Goal: Information Seeking & Learning: Learn about a topic

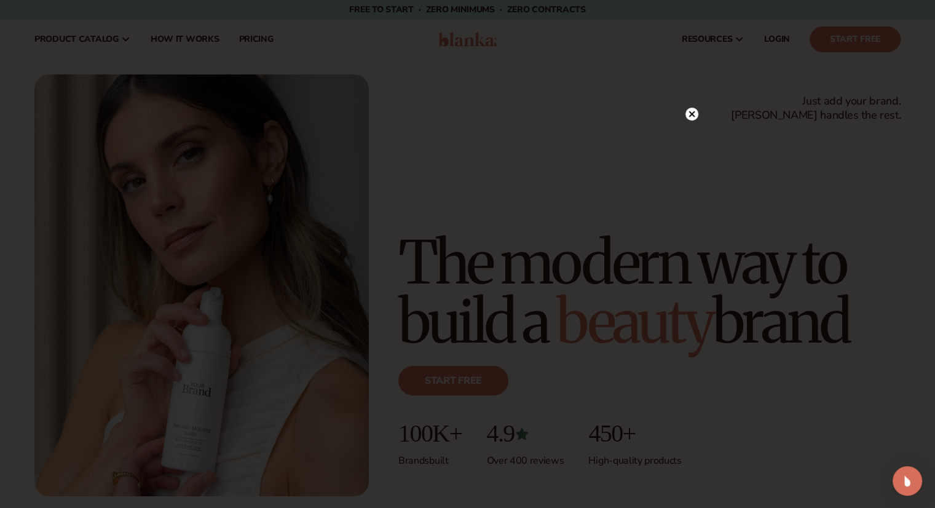
click at [778, 178] on div at bounding box center [467, 254] width 935 height 508
click at [687, 111] on circle at bounding box center [692, 114] width 13 height 13
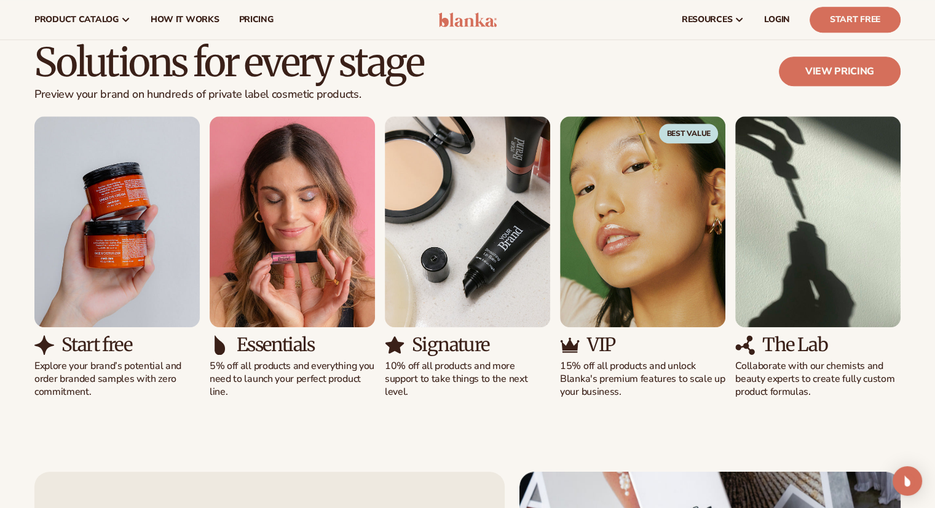
scroll to position [1094, 0]
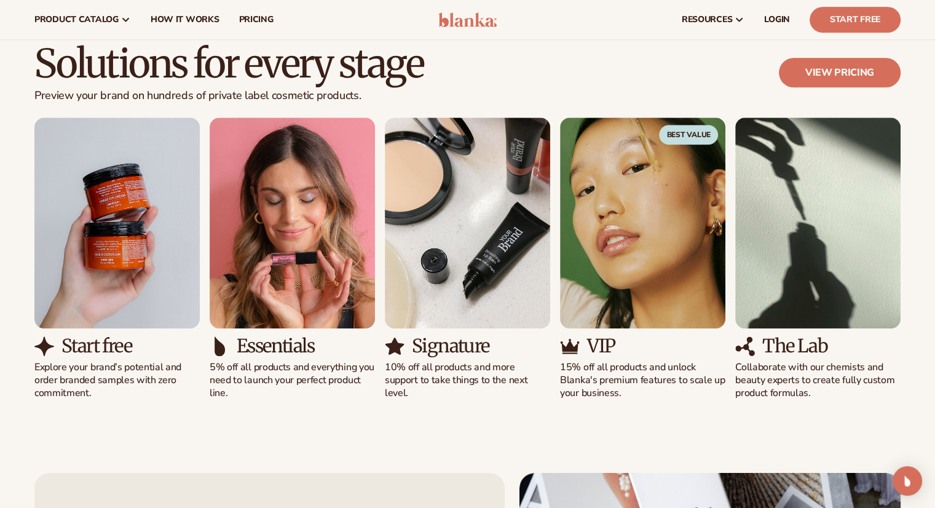
click at [371, 272] on div "Start free Explore your brand’s potential and order branded samples with zero c…" at bounding box center [467, 258] width 867 height 282
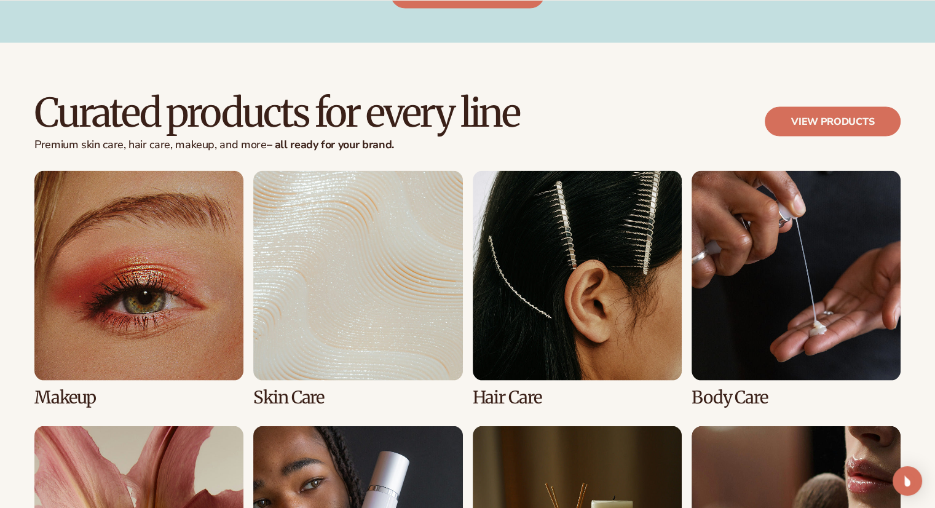
scroll to position [2263, 0]
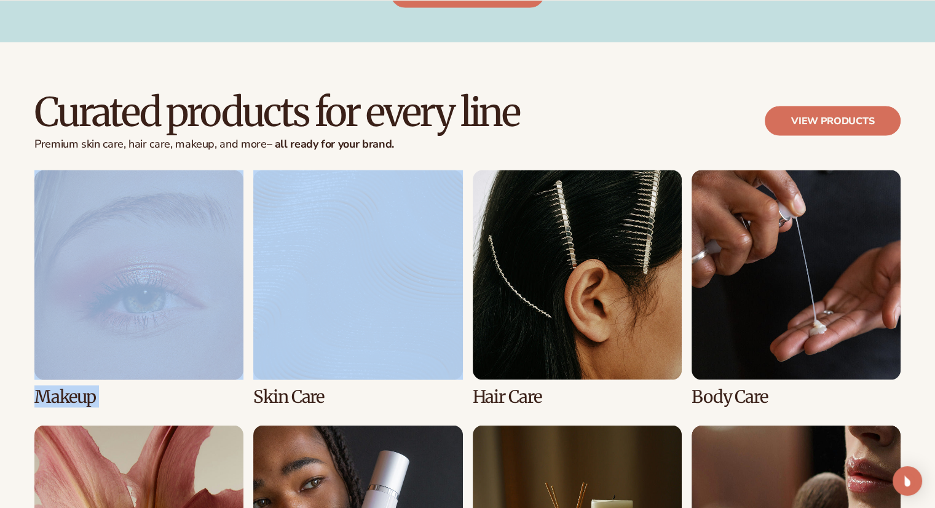
drag, startPoint x: 464, startPoint y: 269, endPoint x: 224, endPoint y: 288, distance: 240.0
click at [226, 288] on div "Makeup Skin Care Hair Care Body Care" at bounding box center [467, 415] width 867 height 491
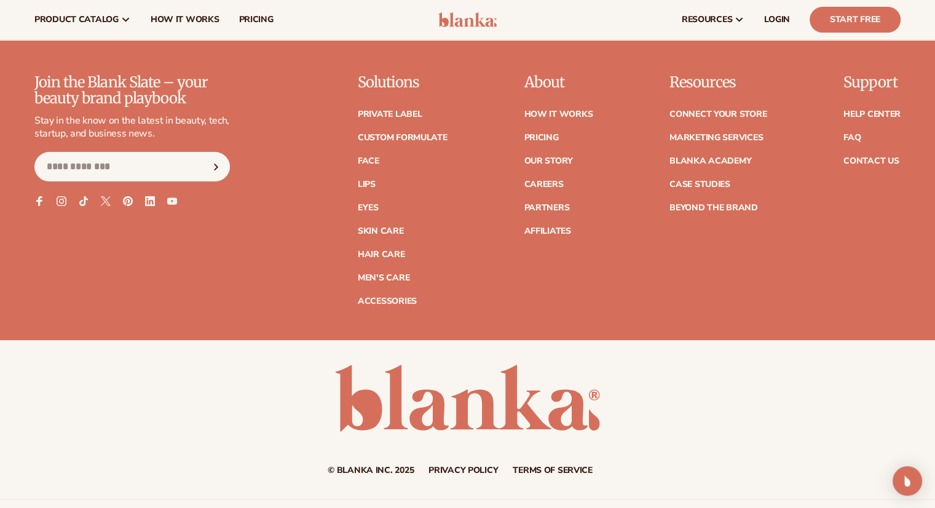
scroll to position [4937, 0]
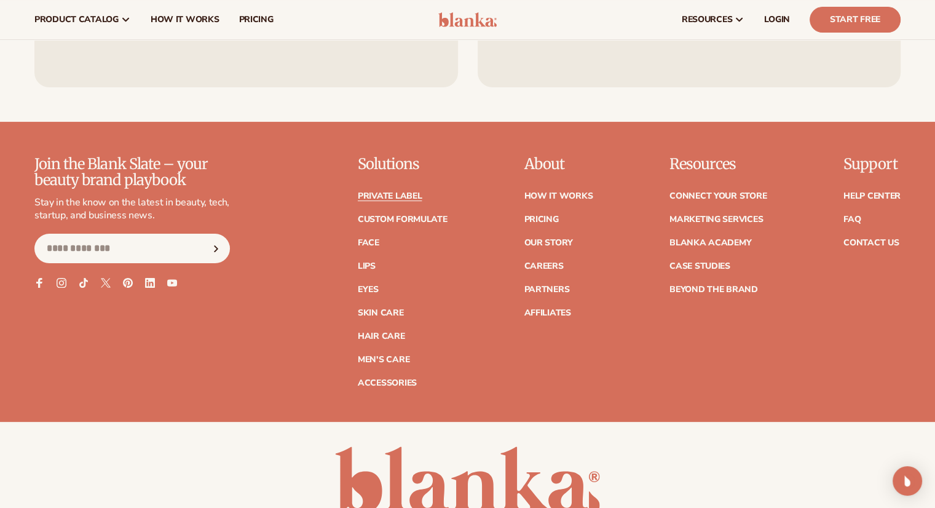
click at [399, 198] on link "Private label" at bounding box center [390, 196] width 64 height 9
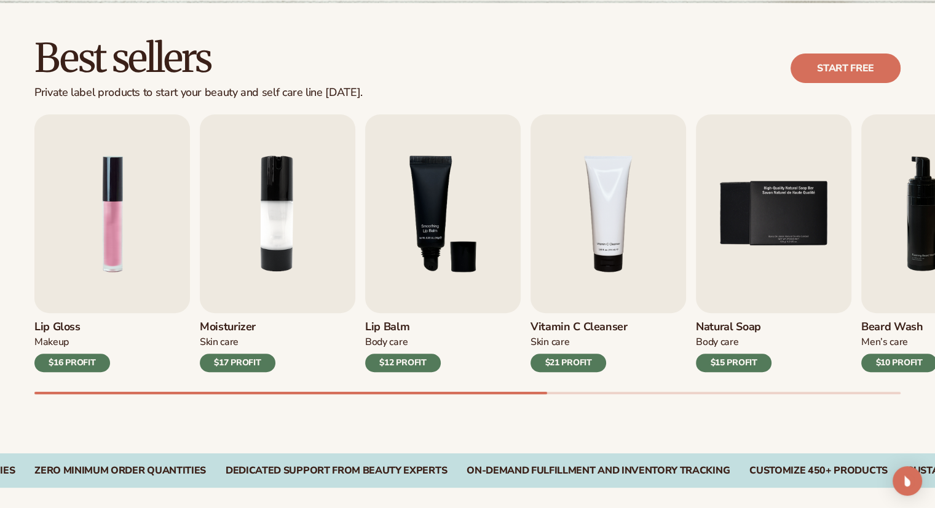
scroll to position [369, 0]
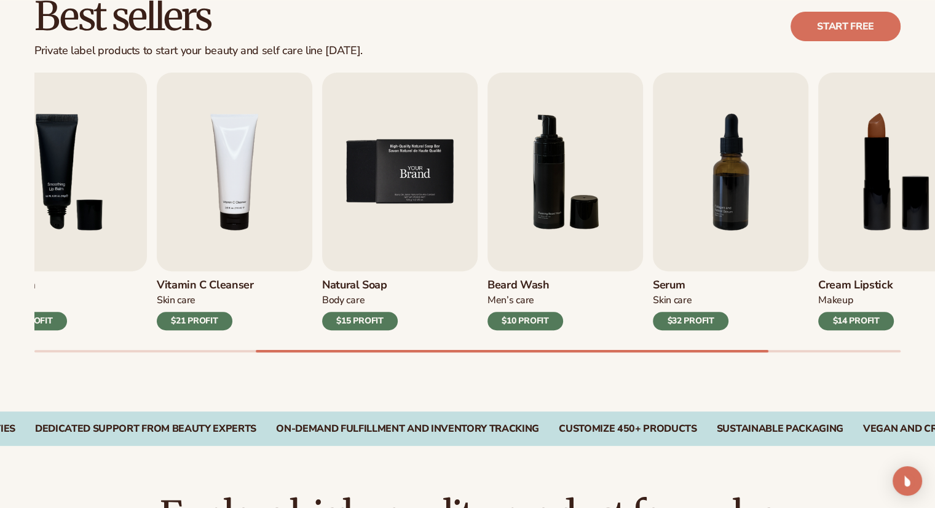
click at [453, 242] on img "5 / 9" at bounding box center [400, 172] width 156 height 199
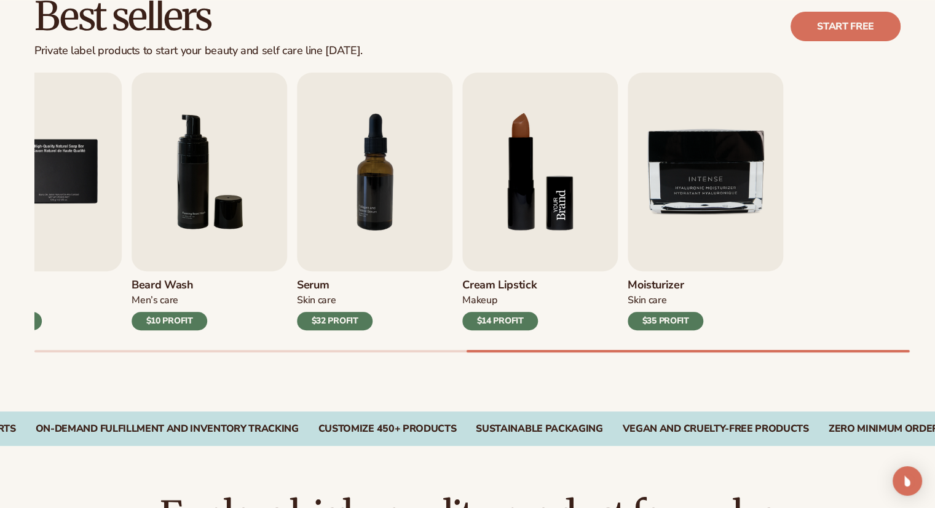
click at [287, 251] on div "Lip Gloss Makeup $16 PROFIT Moisturizer [MEDICAL_DATA] $17 PROFIT [MEDICAL_DATA…" at bounding box center [484, 213] width 901 height 280
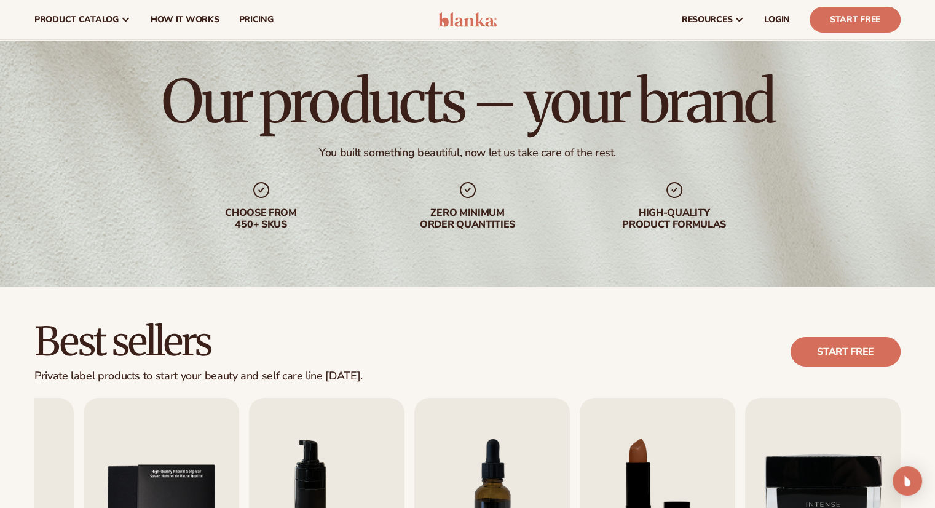
scroll to position [0, 0]
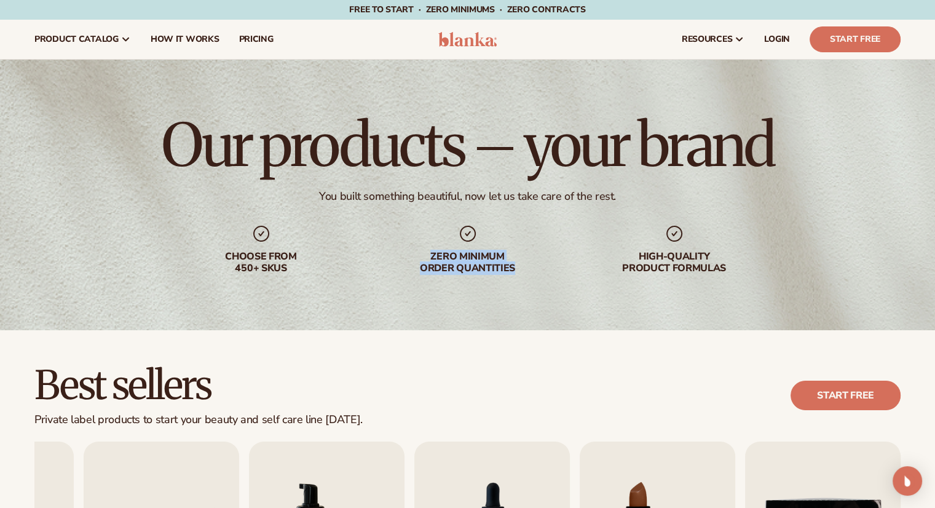
drag, startPoint x: 554, startPoint y: 272, endPoint x: 409, endPoint y: 245, distance: 146.9
click at [411, 245] on div "Choose from 450+ Skus Zero minimum order quantities High-quality product formul…" at bounding box center [468, 249] width 571 height 50
drag, startPoint x: 317, startPoint y: 248, endPoint x: 169, endPoint y: 222, distance: 150.6
click at [170, 222] on div "Our products – your brand You built something beautiful, now let us take care o…" at bounding box center [467, 195] width 935 height 271
click at [169, 222] on div "Our products – your brand You built something beautiful, now let us take care o…" at bounding box center [467, 195] width 935 height 271
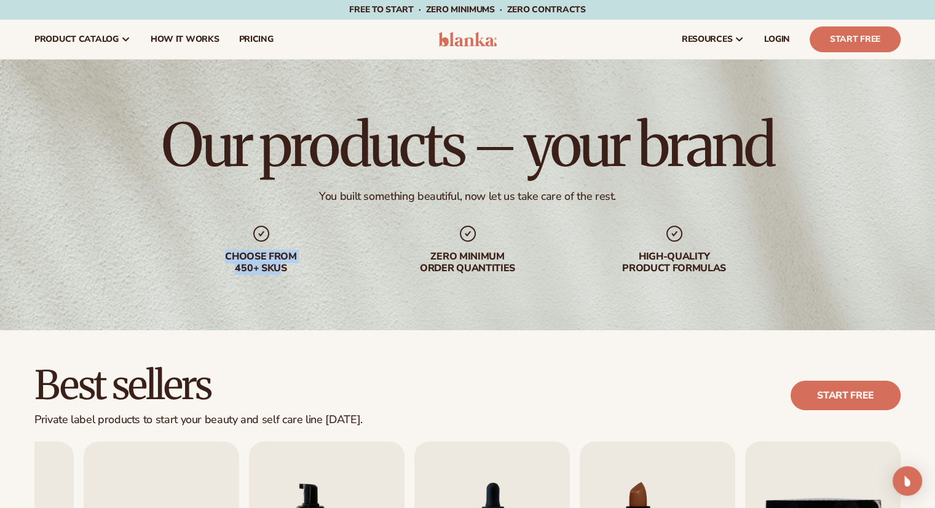
drag, startPoint x: 178, startPoint y: 234, endPoint x: 323, endPoint y: 273, distance: 150.2
click at [283, 276] on div "Our products – your brand You built something beautiful, now let us take care o…" at bounding box center [467, 195] width 935 height 271
click at [908, 472] on div "Open Intercom Messenger" at bounding box center [908, 481] width 33 height 33
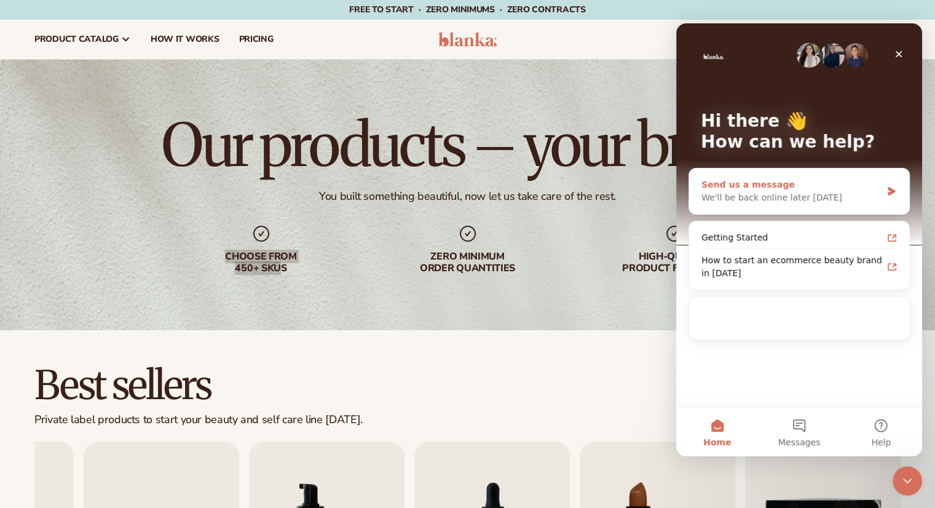
click at [753, 196] on div "We'll be back online later [DATE]" at bounding box center [792, 197] width 180 height 13
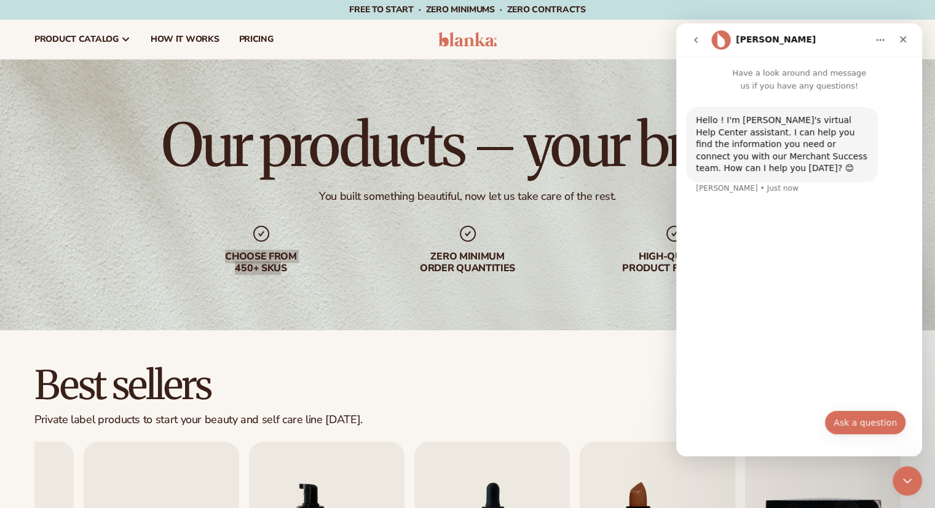
click at [871, 421] on button "Ask a question" at bounding box center [866, 422] width 82 height 25
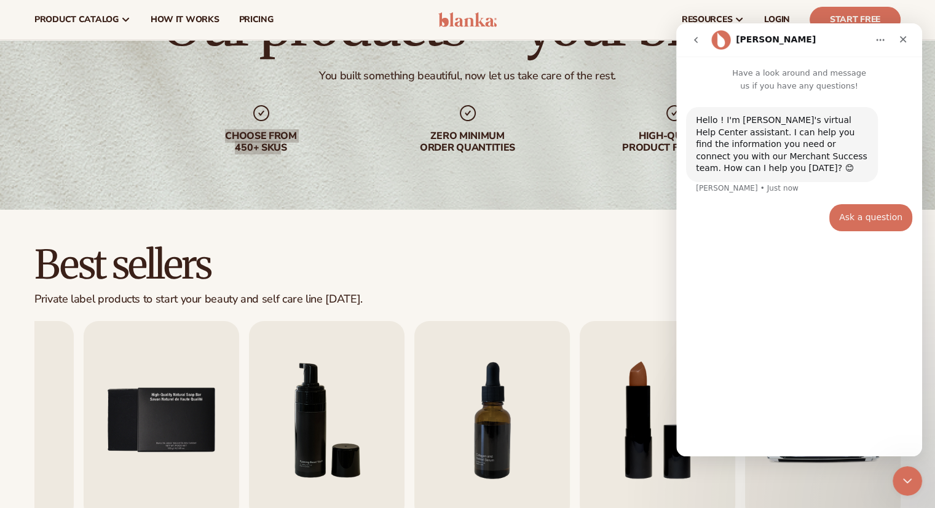
scroll to position [62, 0]
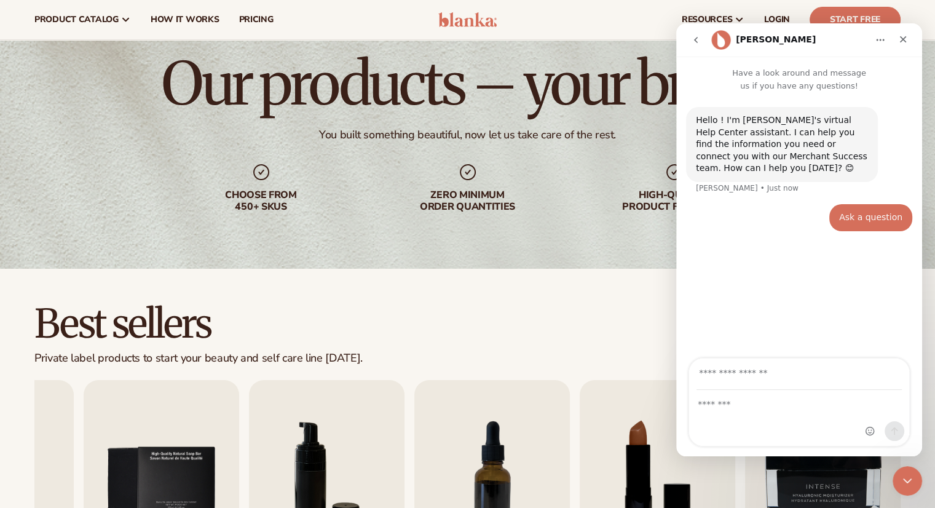
click at [398, 259] on div "Our products – your brand You built something beautiful, now let us take care o…" at bounding box center [467, 133] width 935 height 271
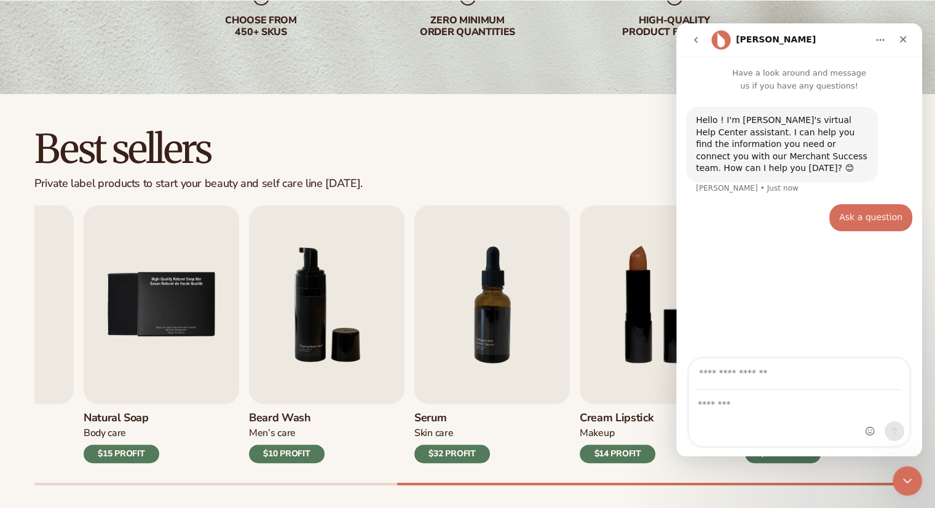
scroll to position [246, 0]
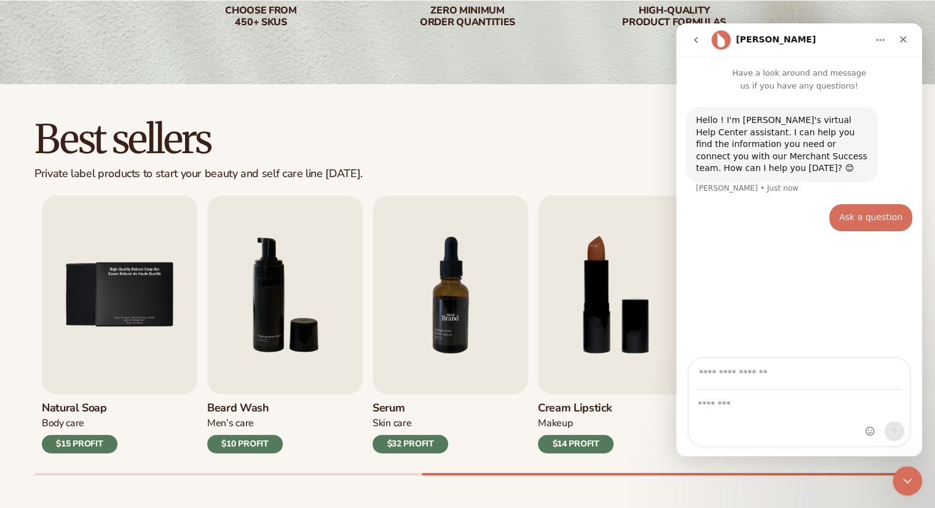
click at [386, 340] on img "7 / 9" at bounding box center [451, 295] width 156 height 199
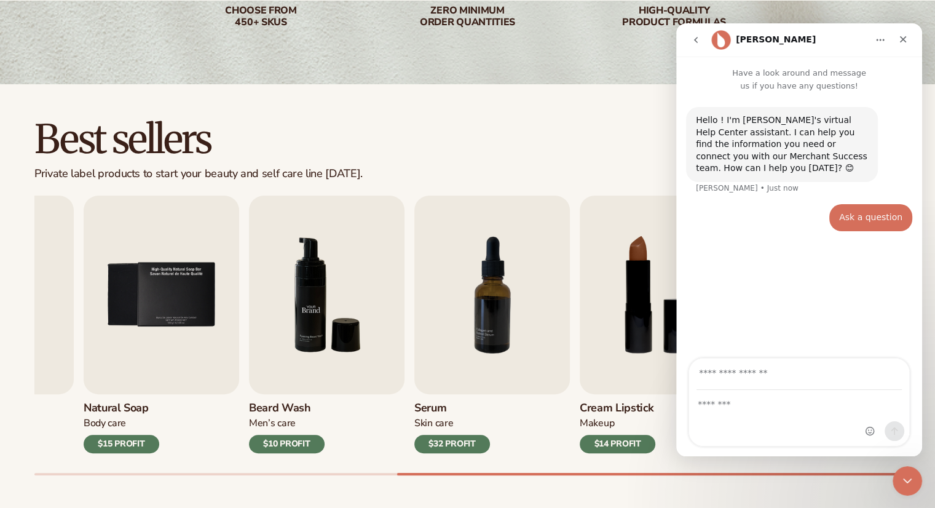
click at [299, 320] on img "6 / 9" at bounding box center [327, 295] width 156 height 199
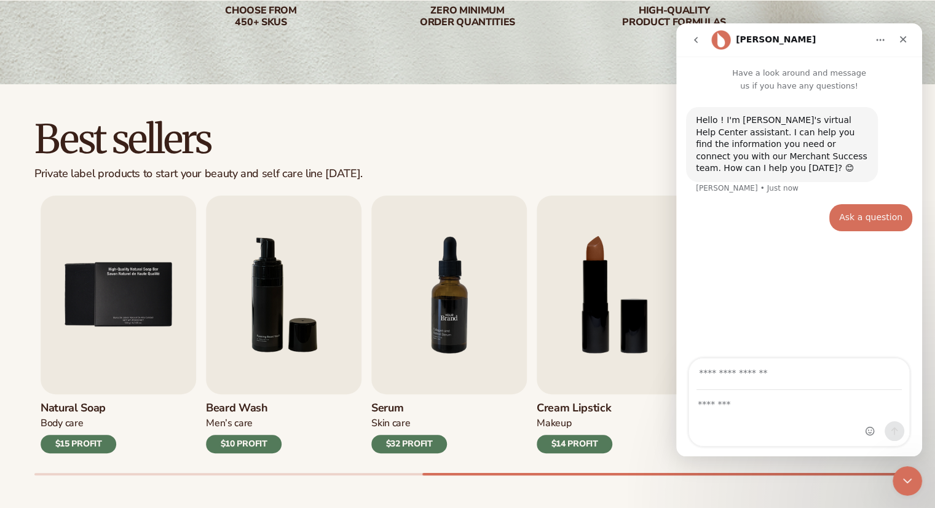
click at [371, 325] on img "7 / 9" at bounding box center [449, 295] width 156 height 199
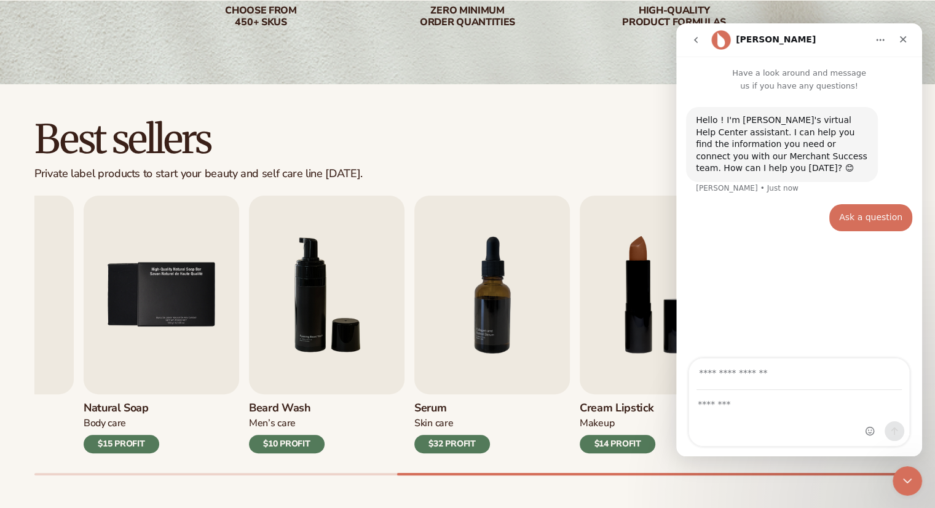
click at [482, 418] on div "Skin Care" at bounding box center [453, 423] width 76 height 13
click at [423, 396] on div "Serum [MEDICAL_DATA] $32 PROFIT" at bounding box center [493, 423] width 156 height 59
click at [421, 396] on div "Serum [MEDICAL_DATA] $32 PROFIT" at bounding box center [493, 423] width 156 height 59
click at [918, 470] on div at bounding box center [908, 481] width 33 height 33
click at [909, 476] on icon "Close Intercom Messenger" at bounding box center [906, 479] width 15 height 15
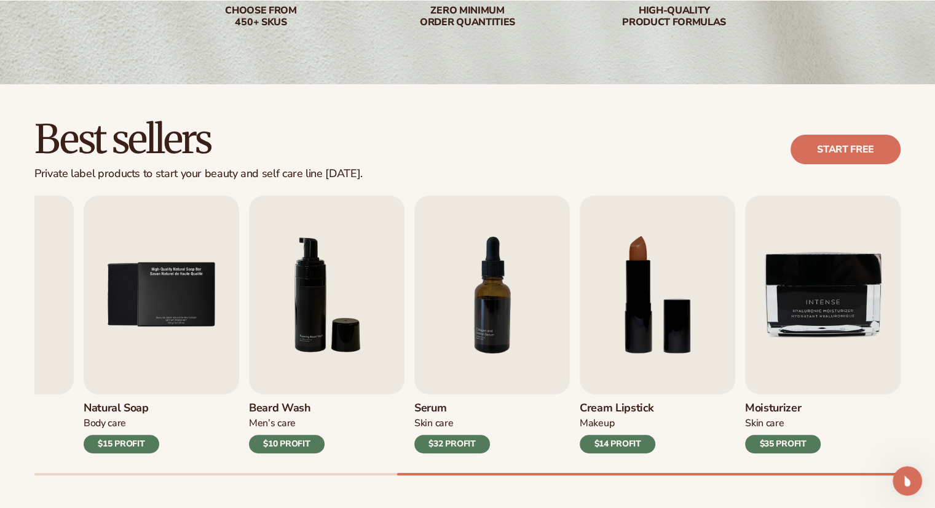
scroll to position [0, 0]
click at [758, 399] on div "Moisturizer [MEDICAL_DATA] $35 PROFIT" at bounding box center [823, 423] width 156 height 59
click at [851, 152] on link "Start free" at bounding box center [846, 150] width 110 height 30
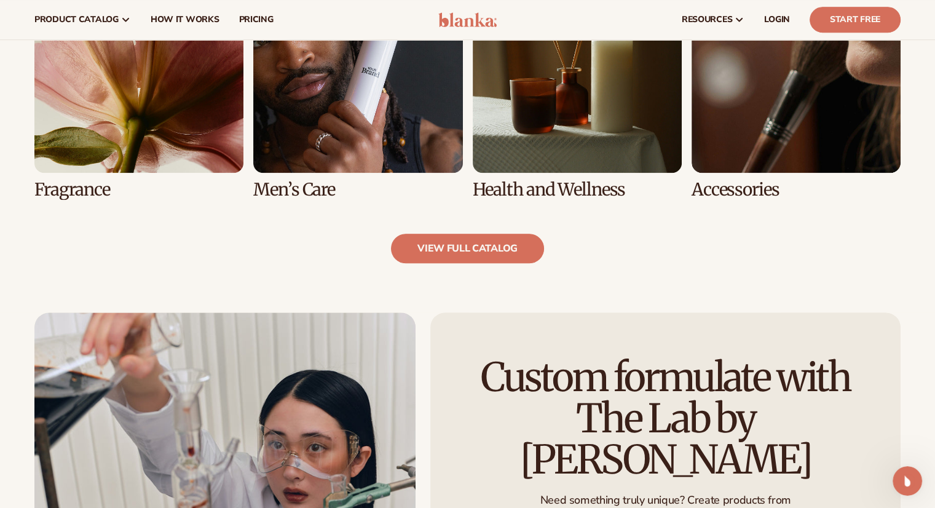
scroll to position [1107, 0]
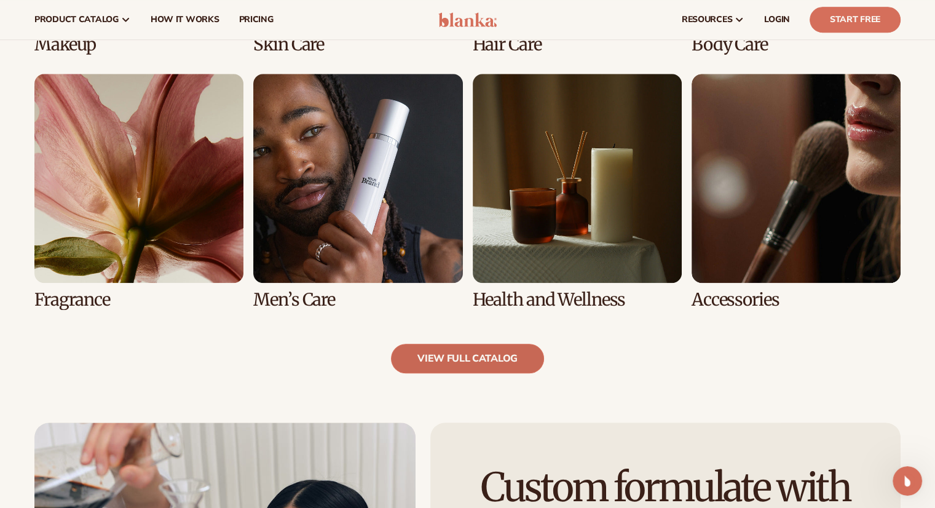
click at [480, 364] on link "view full catalog" at bounding box center [467, 359] width 153 height 30
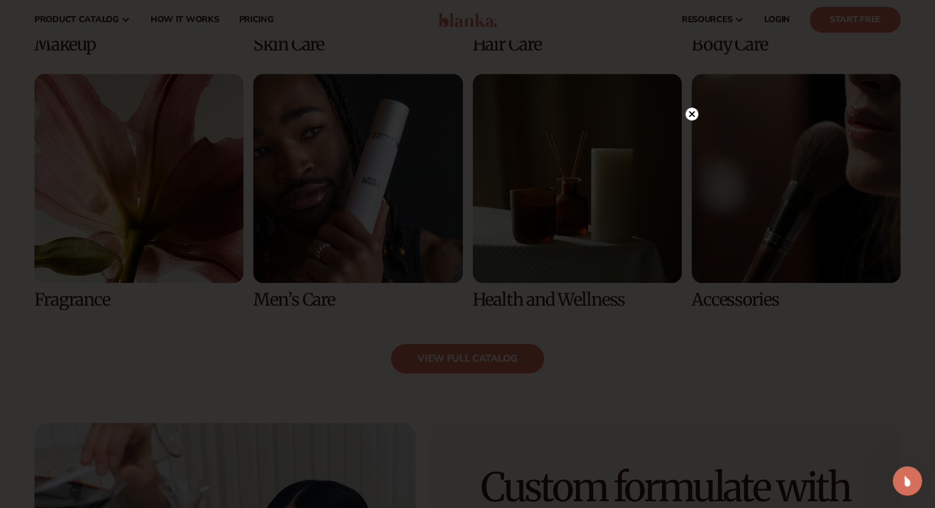
click at [693, 114] on icon at bounding box center [692, 114] width 6 height 6
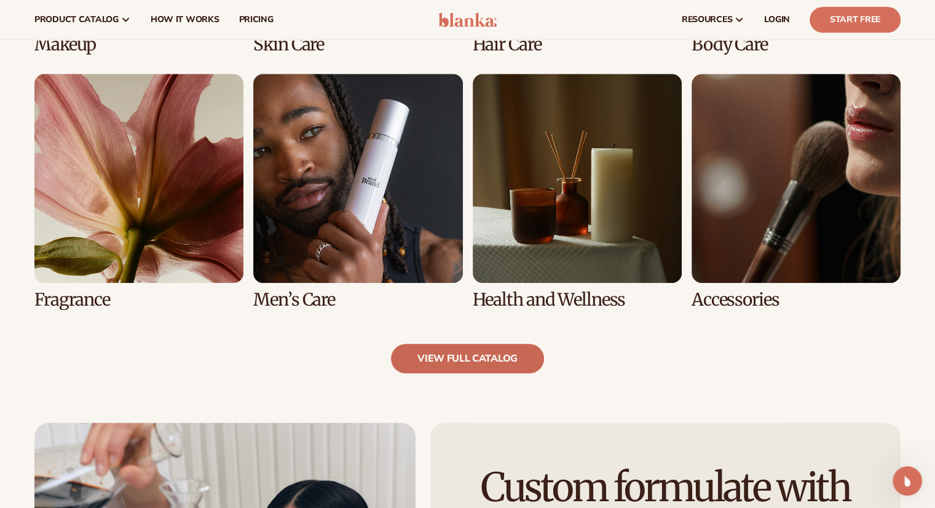
click at [486, 371] on link "view full catalog" at bounding box center [467, 359] width 153 height 30
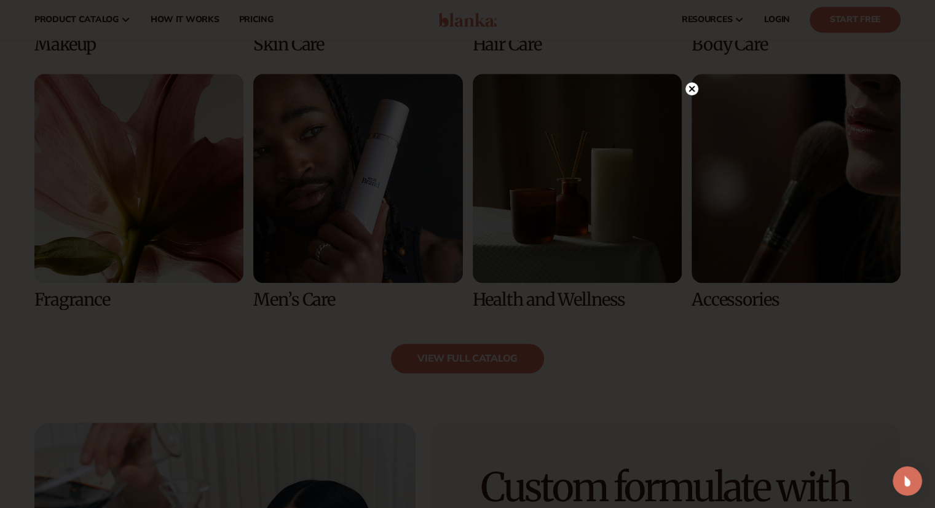
click at [750, 352] on div at bounding box center [467, 254] width 935 height 508
click at [695, 116] on circle at bounding box center [692, 114] width 13 height 13
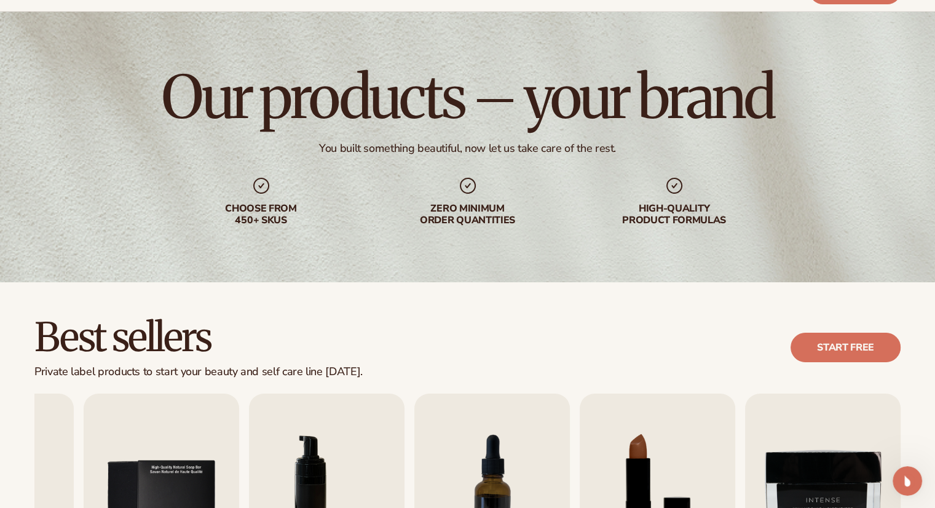
scroll to position [0, 0]
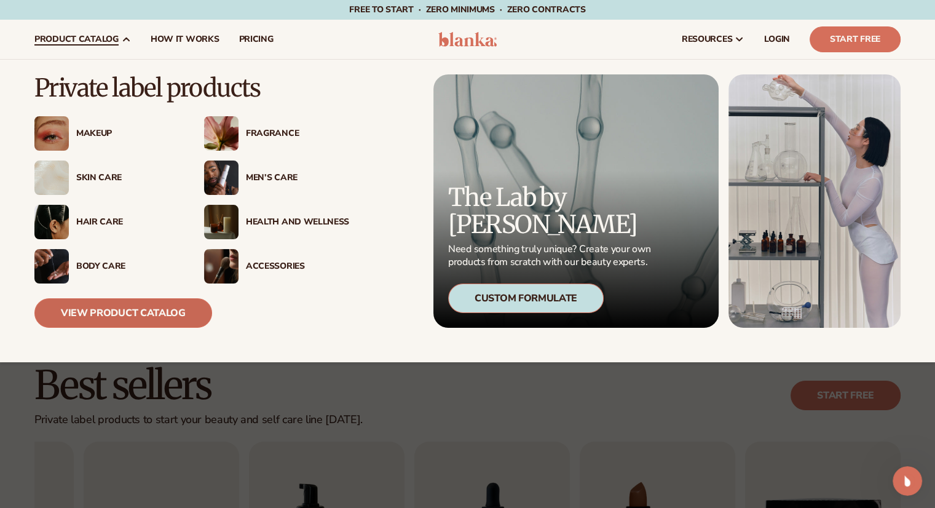
click at [133, 319] on link "View Product Catalog" at bounding box center [123, 313] width 178 height 30
